Goal: Submit feedback/report problem: Submit feedback/report problem

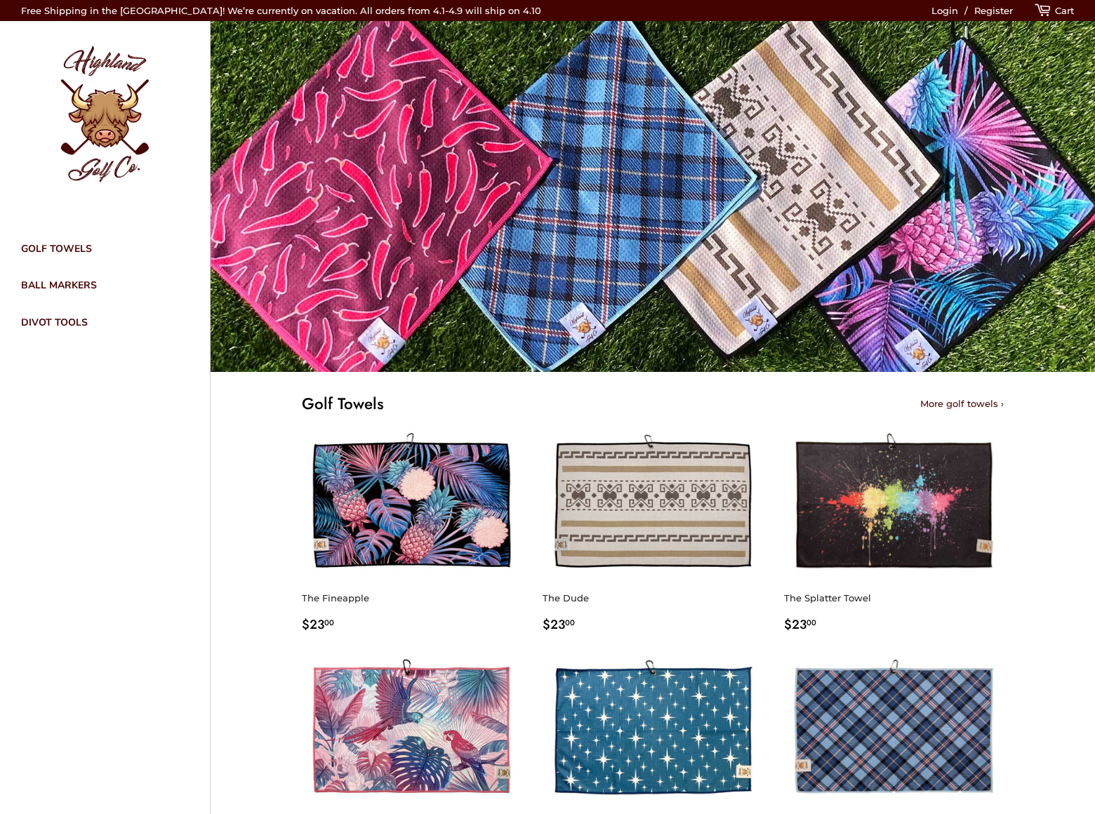
scroll to position [1093, 0]
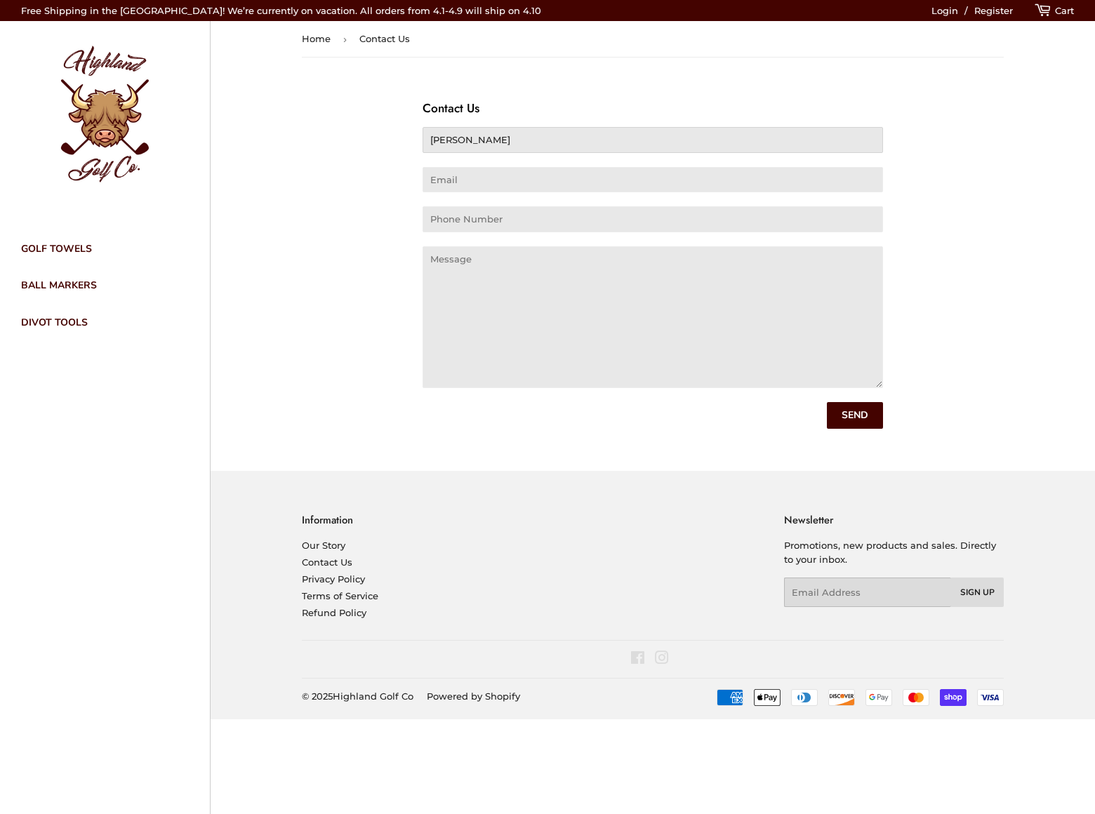
type input "Rick Stephens"
type input "rick-stephens@dominatebanners.com"
type input "8054002077"
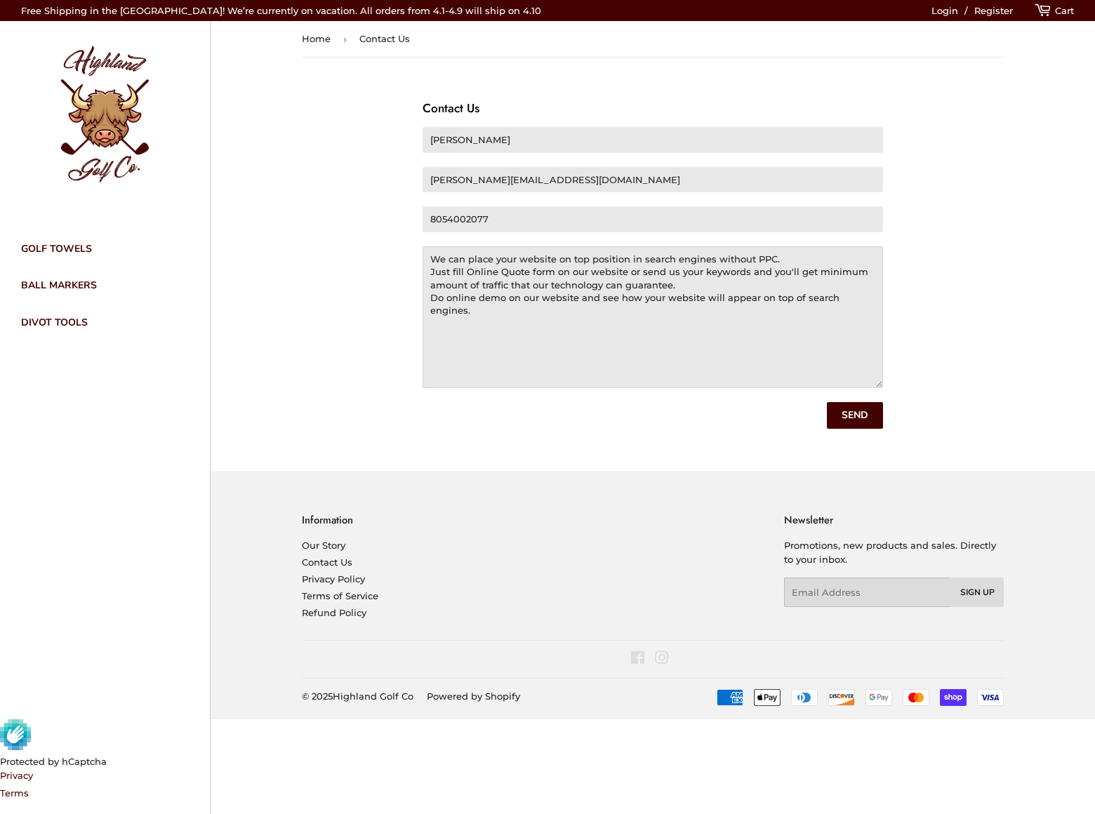
type textarea "We can place your website on top position in search engines without PPC. Just f…"
click at [855, 416] on input "Send" at bounding box center [855, 415] width 56 height 27
